Goal: Navigation & Orientation: Understand site structure

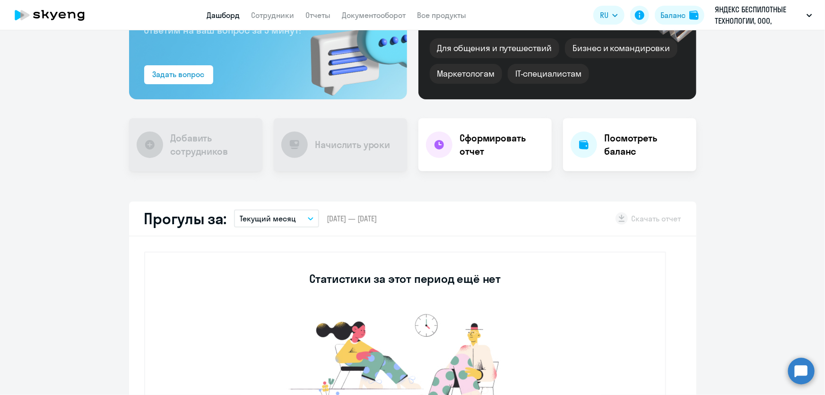
scroll to position [142, 0]
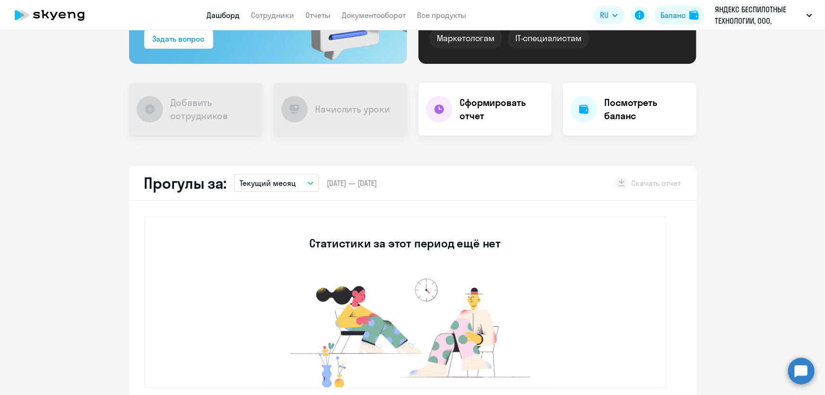
click at [801, 371] on circle at bounding box center [801, 371] width 26 height 26
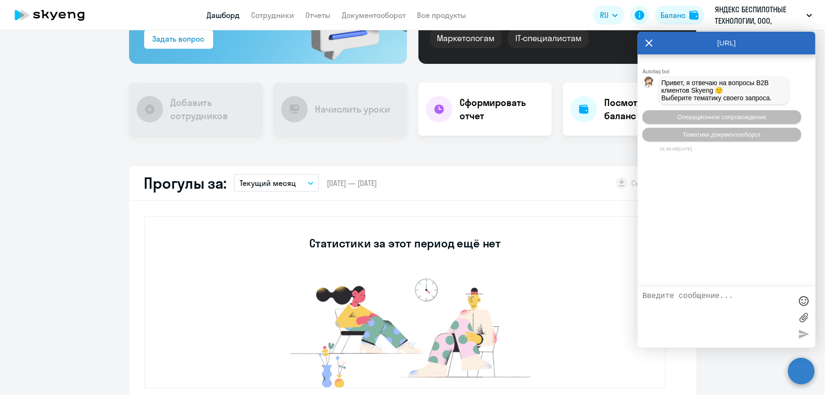
click at [546, 180] on div "Прогулы за: Текущий месяц – [DATE] — [DATE] Скачать отчет" at bounding box center [413, 183] width 568 height 35
click at [651, 39] on icon at bounding box center [650, 43] width 8 height 23
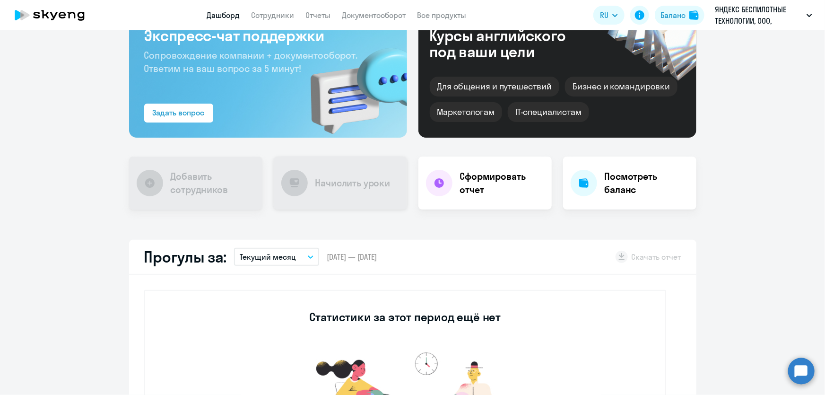
scroll to position [0, 0]
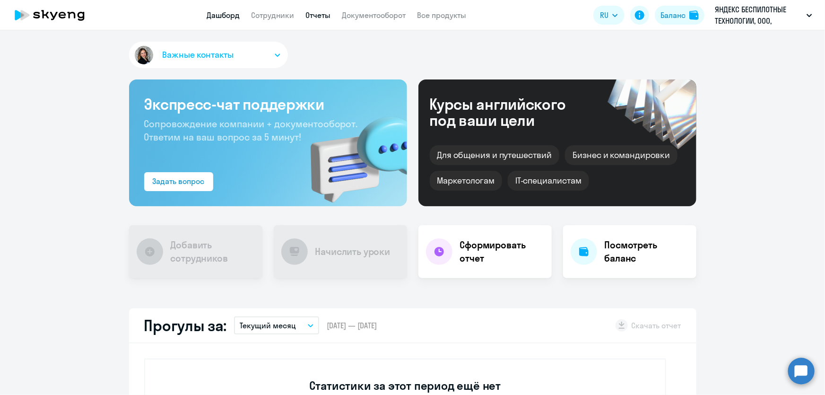
click at [316, 15] on link "Отчеты" at bounding box center [318, 14] width 25 height 9
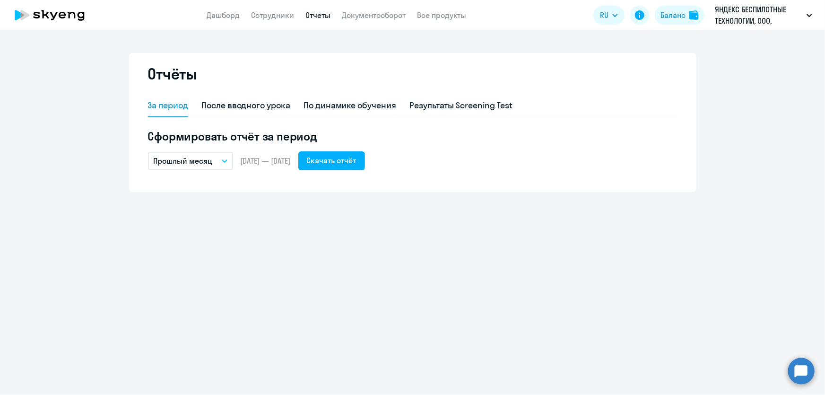
click at [201, 165] on p "Прошлый месяц" at bounding box center [183, 160] width 59 height 11
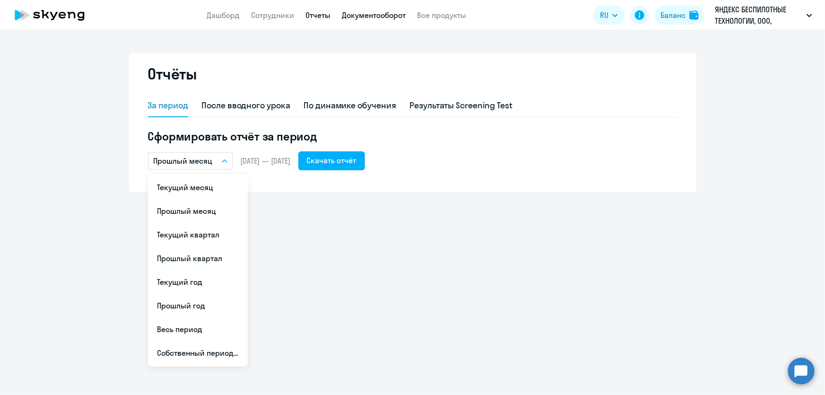
click at [361, 17] on link "Документооборот" at bounding box center [374, 14] width 64 height 9
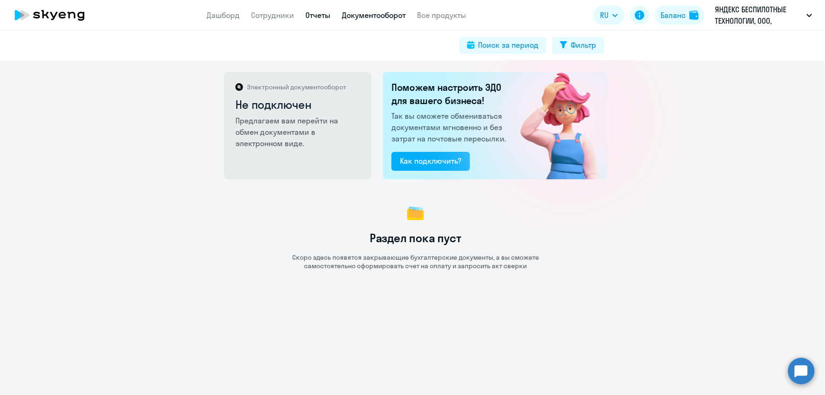
click at [314, 18] on link "Отчеты" at bounding box center [318, 14] width 25 height 9
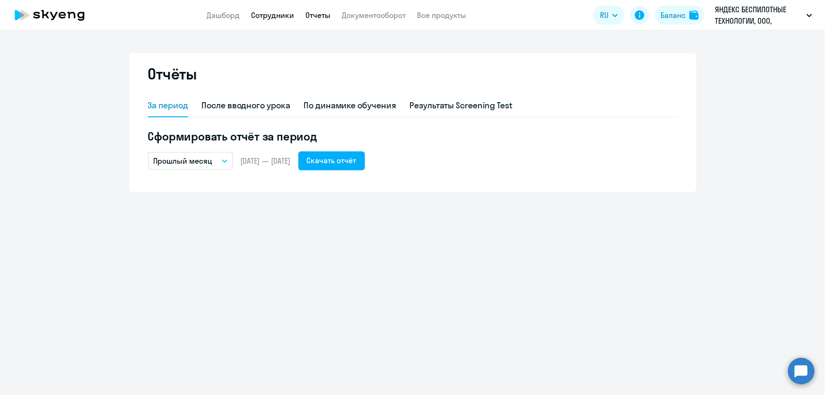
click at [270, 18] on link "Сотрудники" at bounding box center [273, 14] width 43 height 9
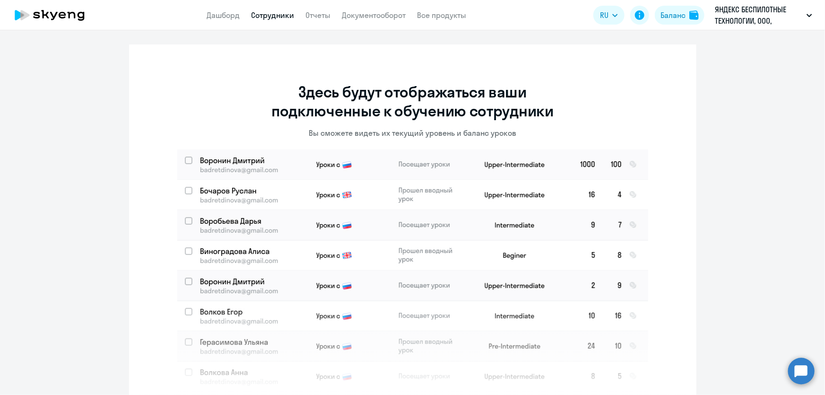
scroll to position [1, 0]
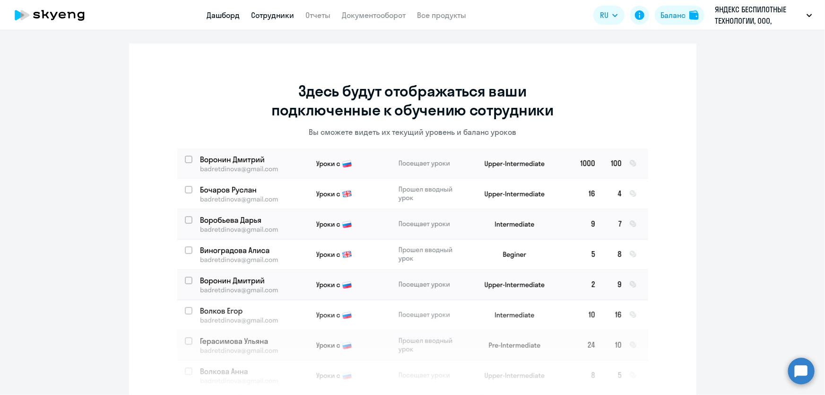
click at [224, 17] on link "Дашборд" at bounding box center [223, 14] width 33 height 9
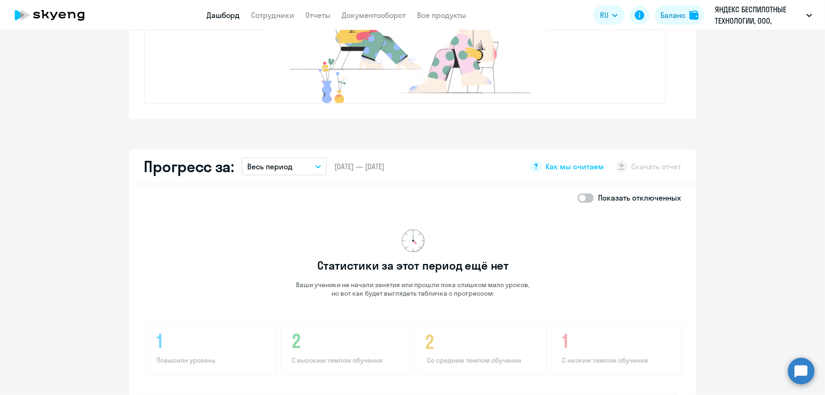
scroll to position [424, 0]
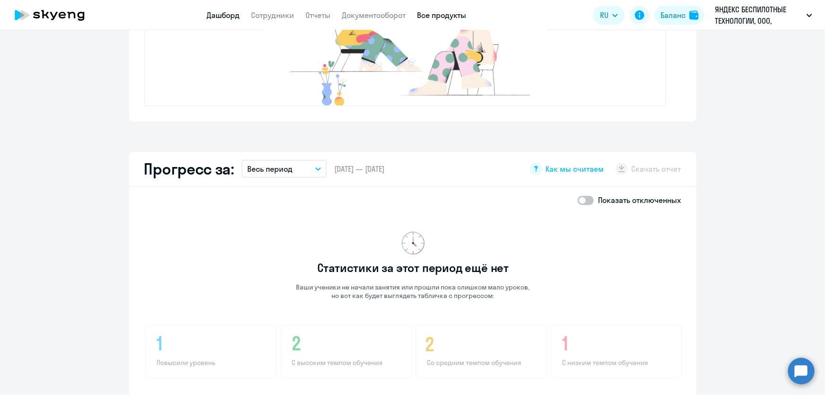
click at [430, 11] on link "Все продукты" at bounding box center [442, 14] width 49 height 9
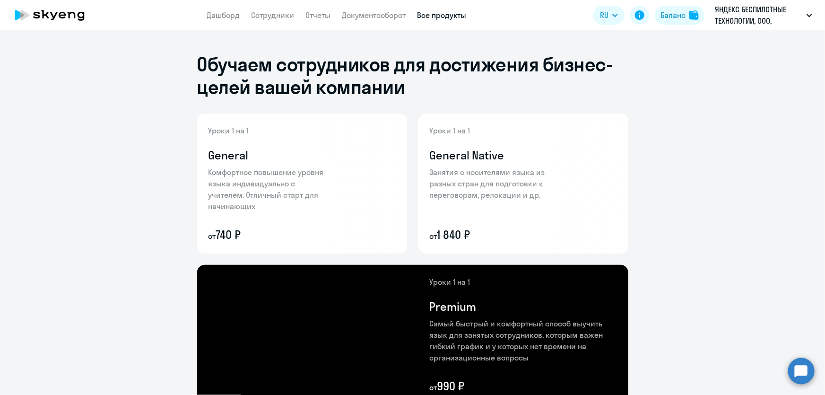
click at [239, 4] on app-header "Дашборд Сотрудники Отчеты Документооборот Все продукты Дашборд Сотрудники Отчет…" at bounding box center [412, 15] width 825 height 30
click at [229, 11] on link "Дашборд" at bounding box center [223, 14] width 33 height 9
